Goal: Task Accomplishment & Management: Complete application form

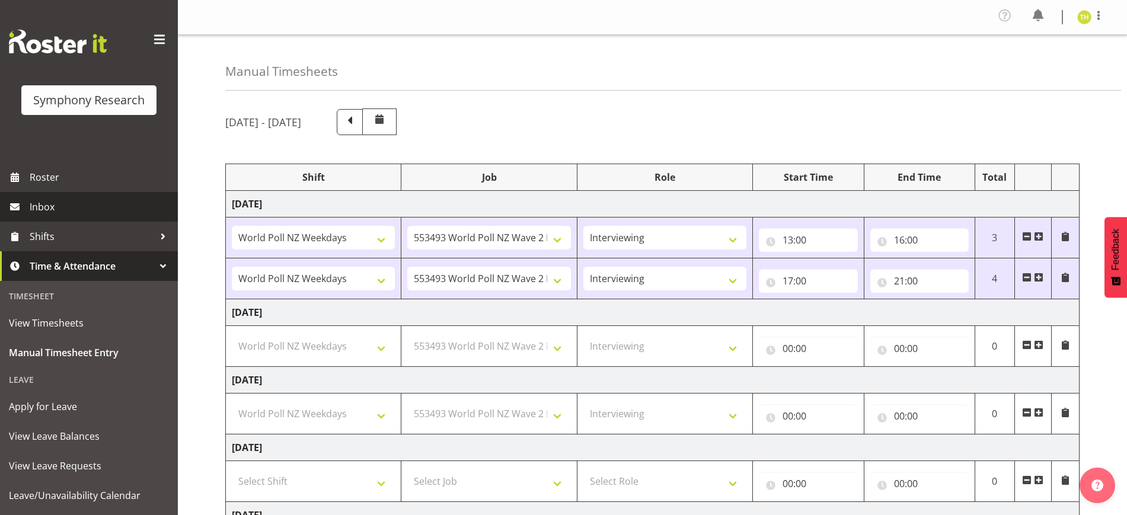
select select "41604"
select select "10527"
select select "47"
select select "41604"
select select "10527"
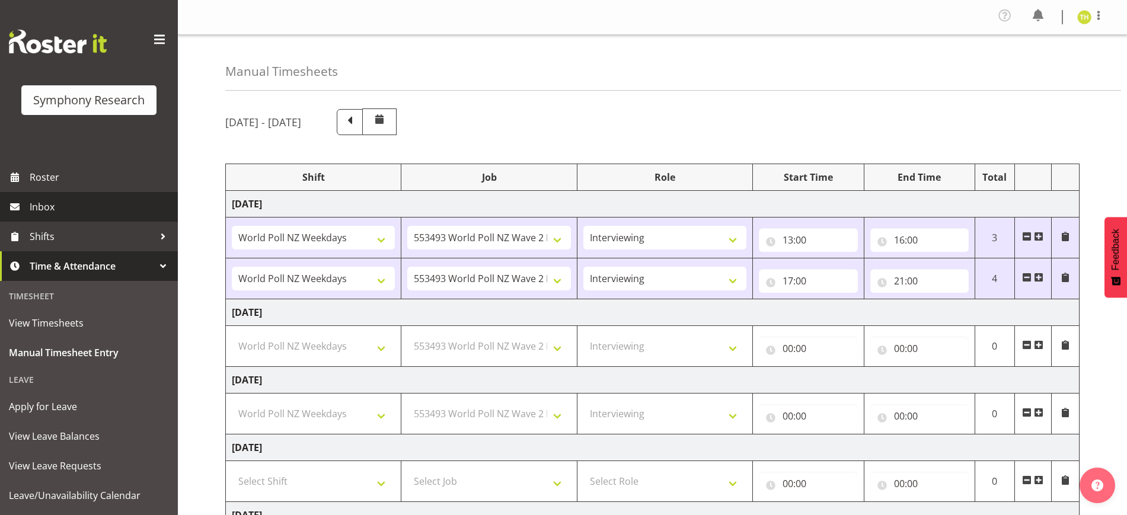
select select "47"
select select "41604"
select select "10527"
select select "47"
select select "41604"
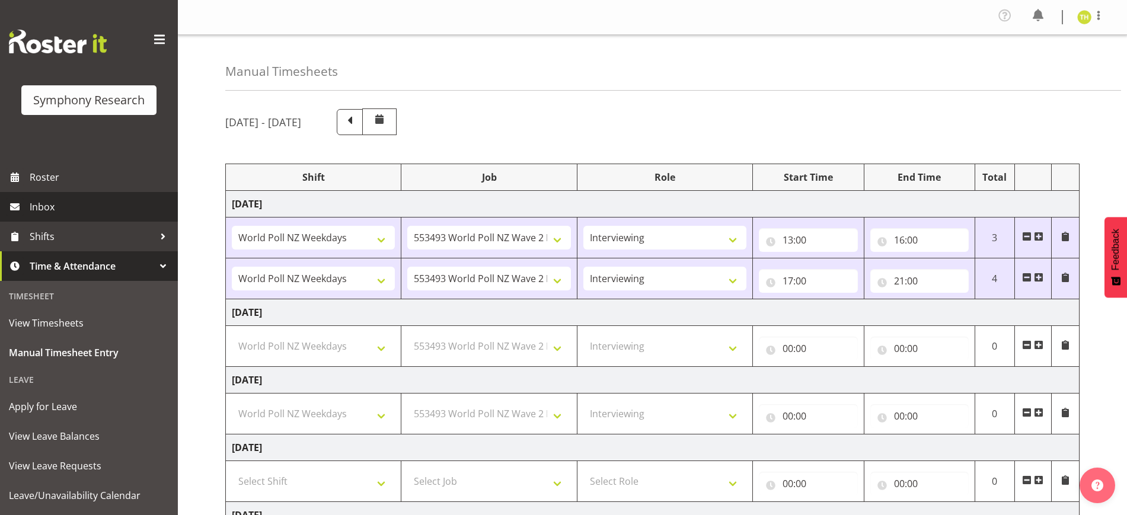
select select "10527"
select select "47"
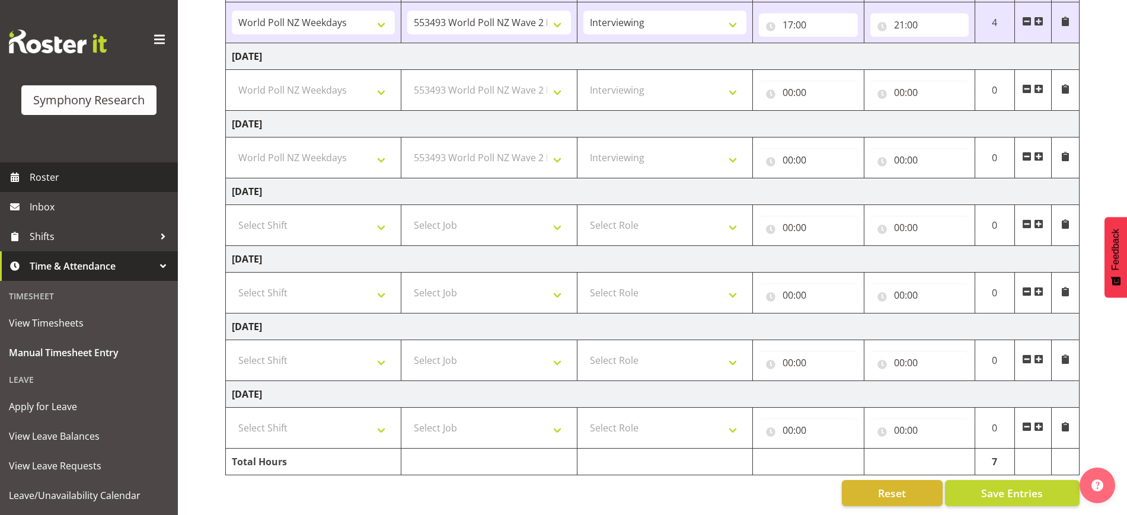
click at [66, 181] on span "Roster" at bounding box center [101, 177] width 142 height 18
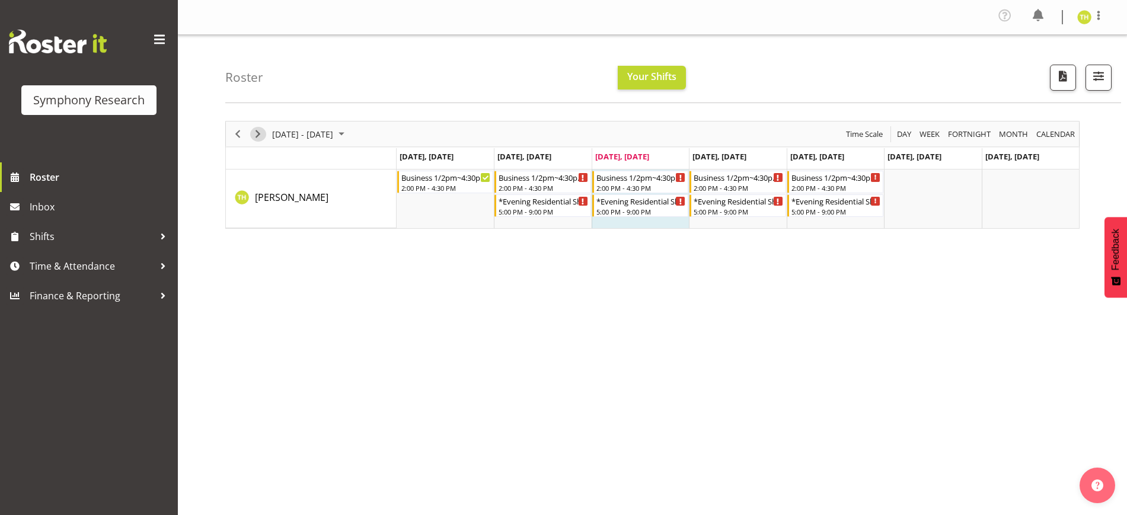
click at [259, 133] on span "Next" at bounding box center [258, 134] width 14 height 15
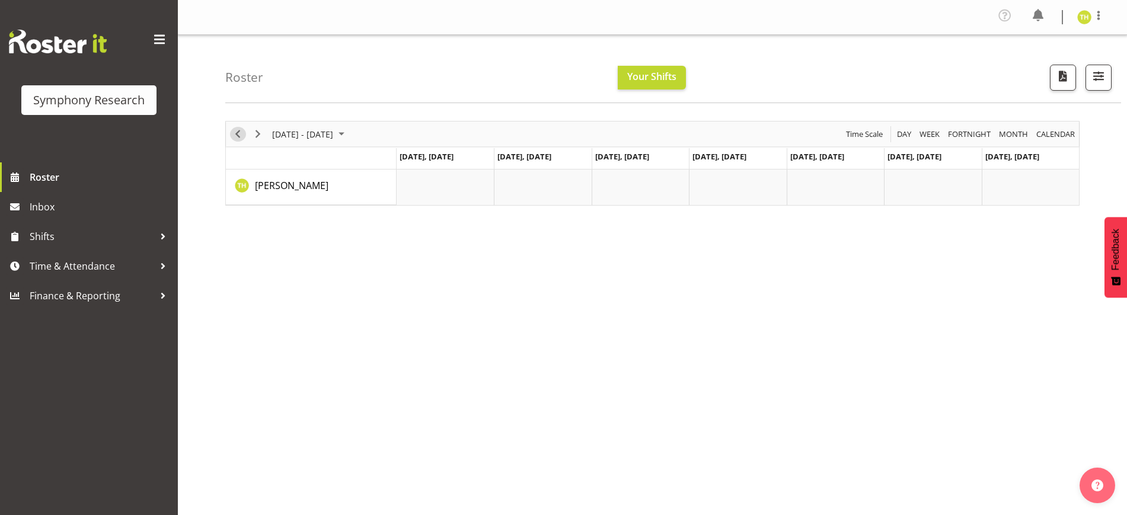
click at [238, 132] on span "Previous" at bounding box center [238, 134] width 14 height 15
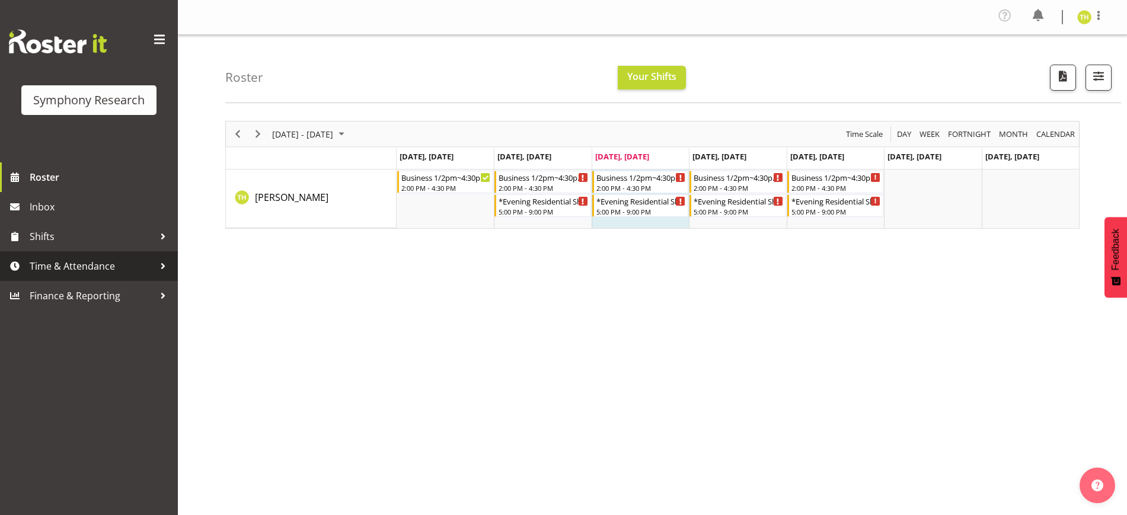
click at [120, 259] on span "Time & Attendance" at bounding box center [92, 266] width 125 height 18
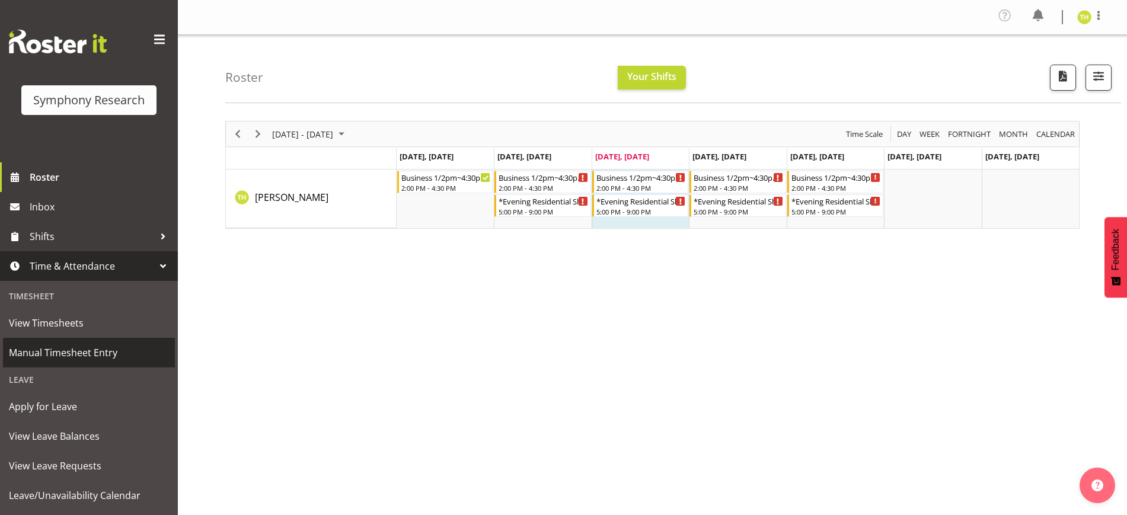
click at [87, 346] on span "Manual Timesheet Entry" at bounding box center [89, 353] width 160 height 18
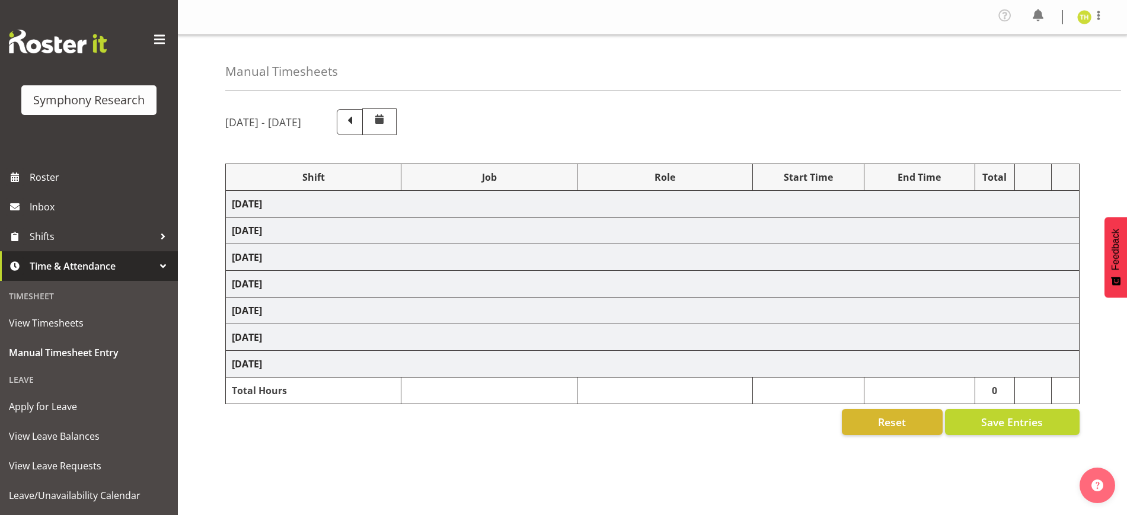
select select "41604"
select select "10527"
select select "47"
select select "41604"
select select "10527"
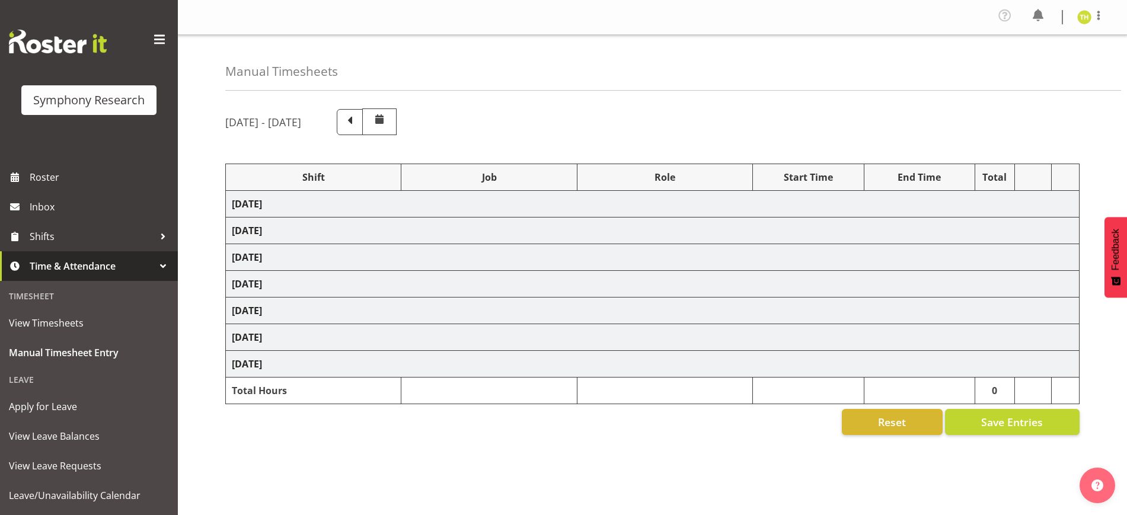
select select "47"
select select "41604"
select select "10527"
select select "47"
select select "41604"
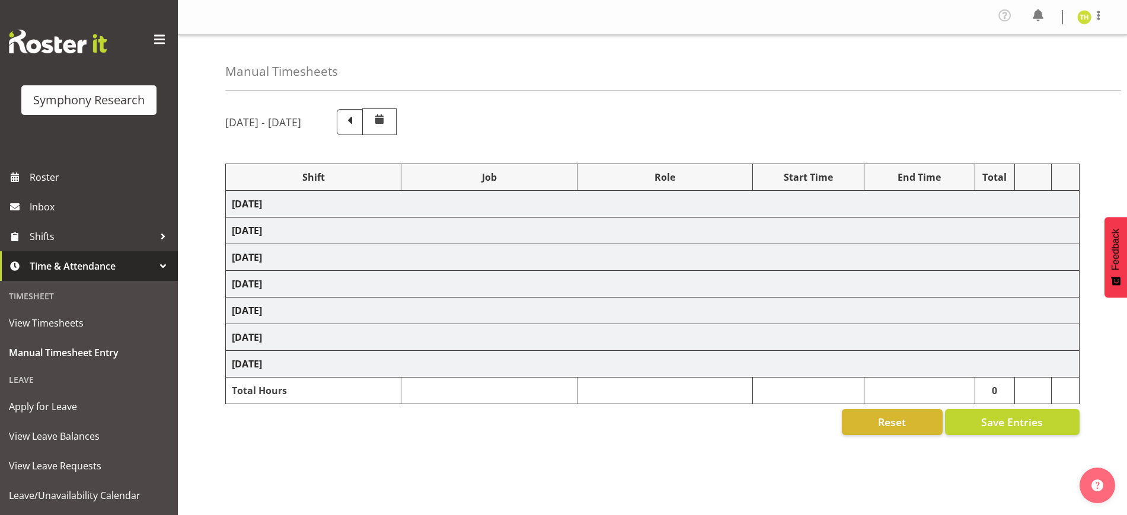
select select "10527"
select select "47"
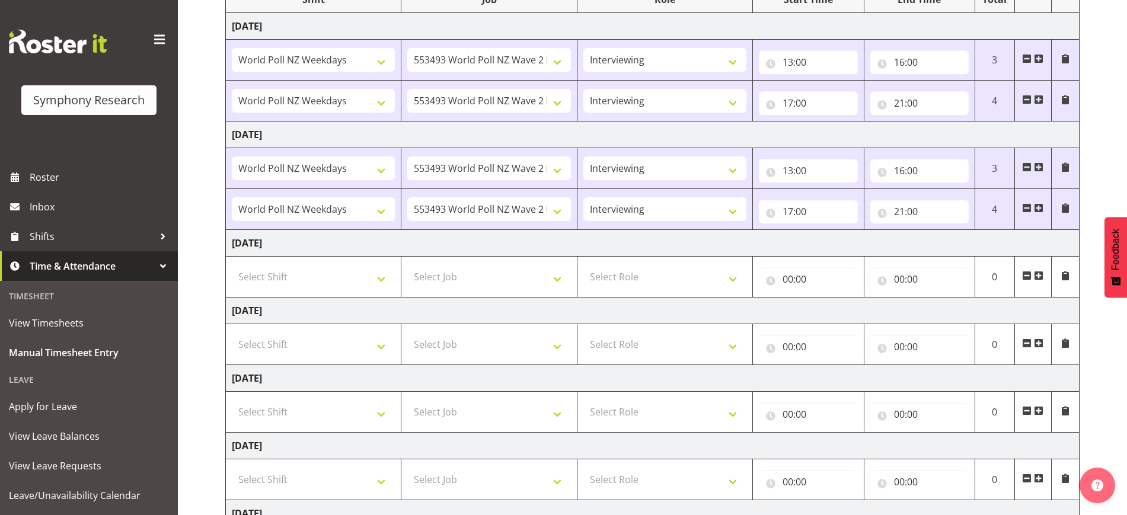
scroll to position [297, 0]
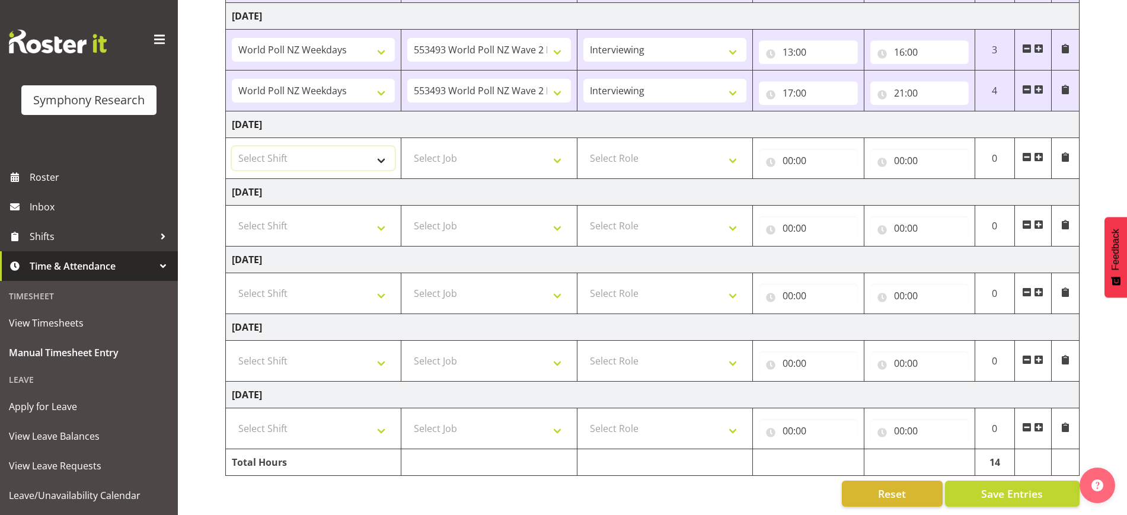
click at [346, 159] on select "Select Shift !!Weekend Residential (Roster IT Shift Label) *Business 9/10am ~ 4…" at bounding box center [313, 158] width 163 height 24
select select "41604"
click at [232, 146] on select "Select Shift !!Weekend Residential (Roster IT Shift Label) *Business 9/10am ~ 4…" at bounding box center [313, 158] width 163 height 24
click at [486, 161] on select "Select Job 550060 IF Admin 553492 World Poll Aus Wave 2 Main 2025 553493 World …" at bounding box center [488, 158] width 163 height 24
select select "10527"
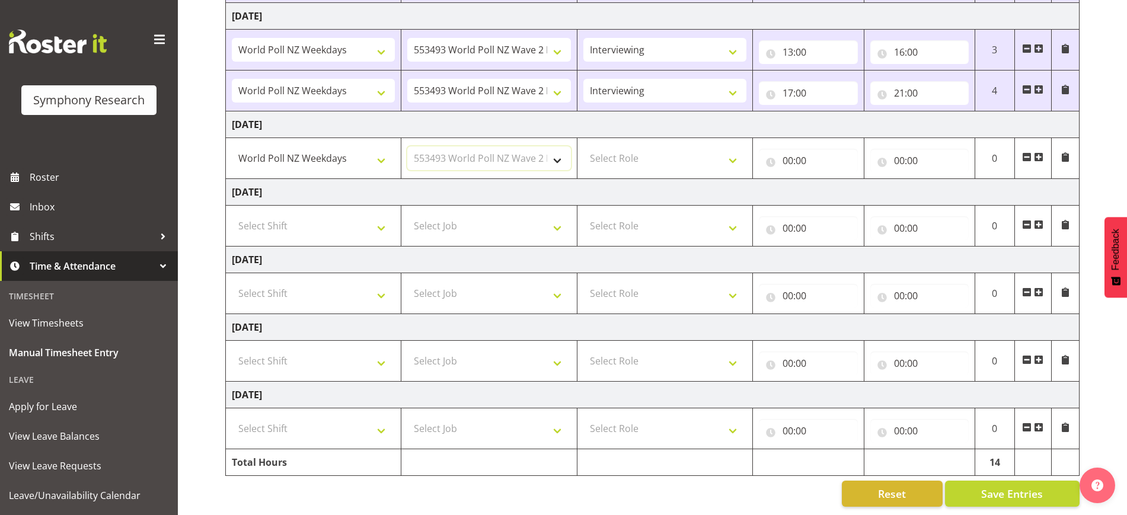
click at [407, 146] on select "Select Job 550060 IF Admin 553492 World Poll Aus Wave 2 Main 2025 553493 World …" at bounding box center [488, 158] width 163 height 24
click at [657, 157] on select "Select Role Briefing Interviewing" at bounding box center [665, 158] width 163 height 24
select select "47"
click at [584, 146] on select "Select Role Briefing Interviewing" at bounding box center [665, 158] width 163 height 24
click at [824, 151] on input "00:00" at bounding box center [808, 161] width 98 height 24
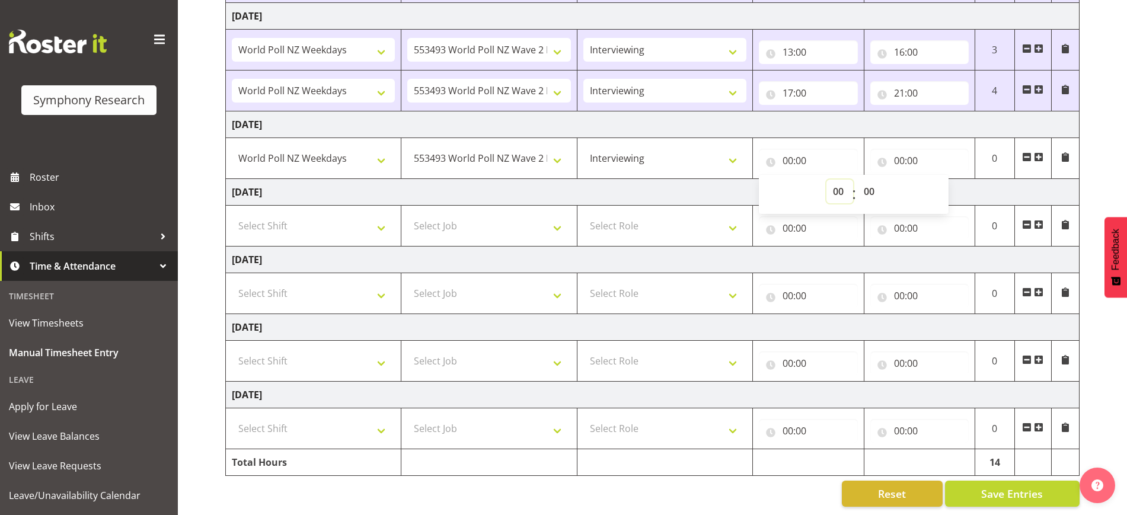
click at [831, 190] on select "00 01 02 03 04 05 06 07 08 09 10 11 12 13 14 15 16 17 18 19 20 21 22 23" at bounding box center [840, 192] width 27 height 24
select select "13"
click at [827, 180] on select "00 01 02 03 04 05 06 07 08 09 10 11 12 13 14 15 16 17 18 19 20 21 22 23" at bounding box center [840, 192] width 27 height 24
type input "13:00"
click at [909, 160] on input "00:00" at bounding box center [920, 161] width 98 height 24
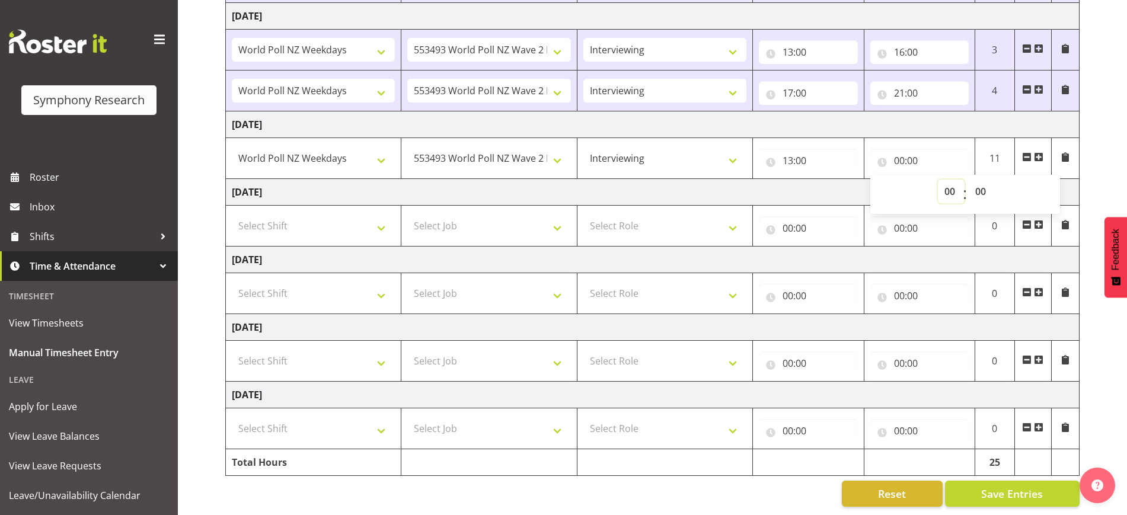
click at [948, 195] on select "00 01 02 03 04 05 06 07 08 09 10 11 12 13 14 15 16 17 18 19 20 21 22 23" at bounding box center [951, 192] width 27 height 24
select select "16"
click at [938, 180] on select "00 01 02 03 04 05 06 07 08 09 10 11 12 13 14 15 16 17 18 19 20 21 22 23" at bounding box center [951, 192] width 27 height 24
type input "16:00"
click at [944, 124] on td "[DATE]" at bounding box center [653, 124] width 854 height 27
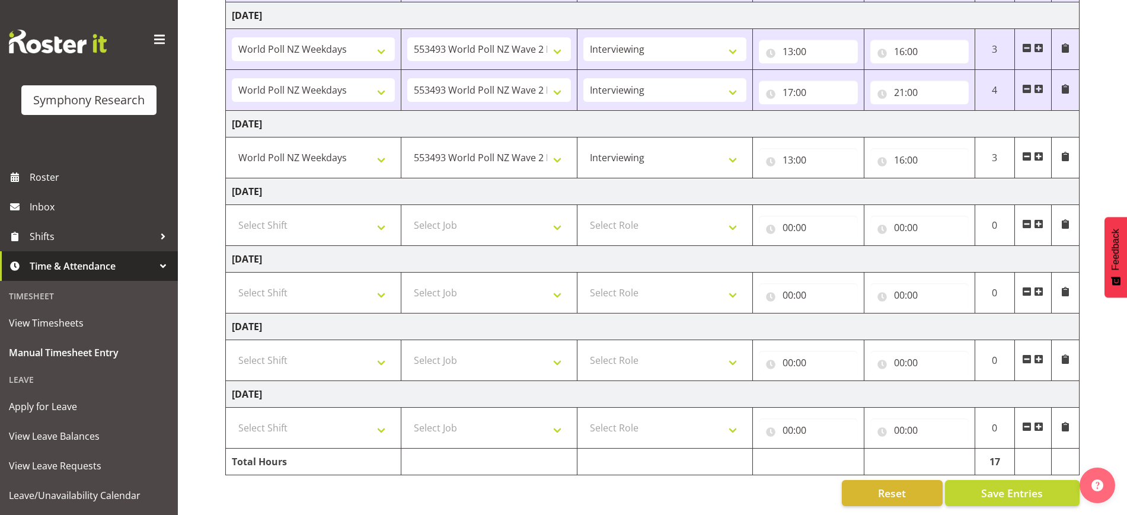
scroll to position [308, 0]
click at [996, 491] on button "Save Entries" at bounding box center [1012, 493] width 135 height 26
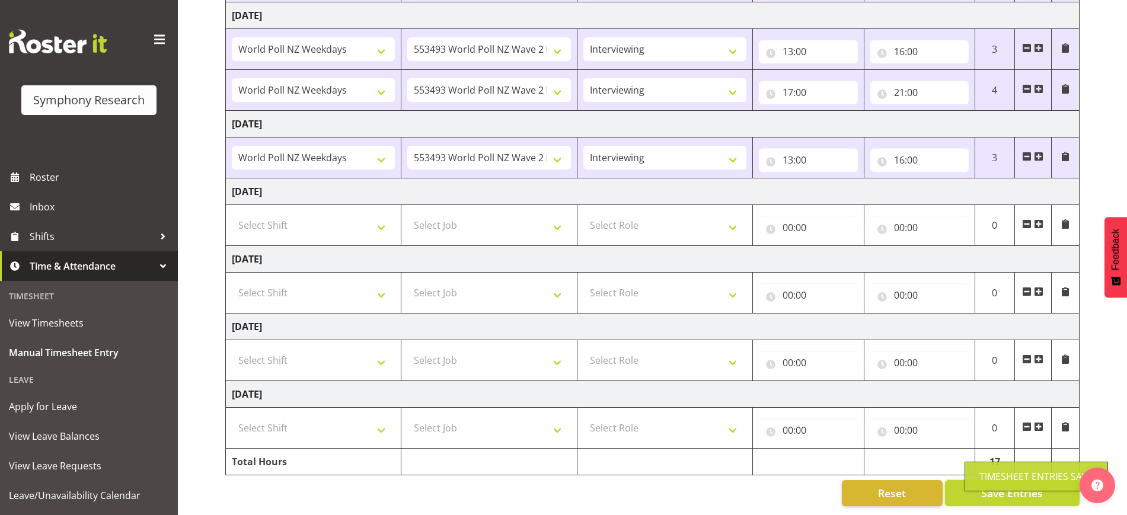
scroll to position [234, 0]
